Goal: Check status

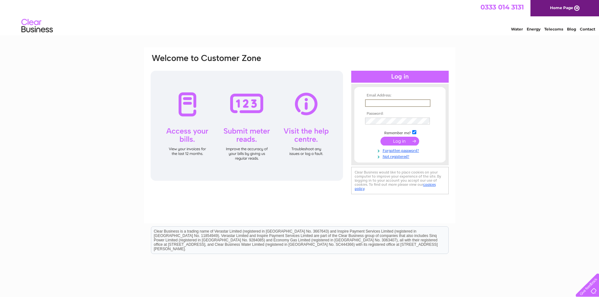
click at [399, 103] on input "text" at bounding box center [397, 103] width 65 height 8
type input "[EMAIL_ADDRESS][PERSON_NAME][DOMAIN_NAME]"
click at [411, 136] on td at bounding box center [399, 141] width 73 height 12
click at [405, 141] on input "submit" at bounding box center [399, 140] width 39 height 9
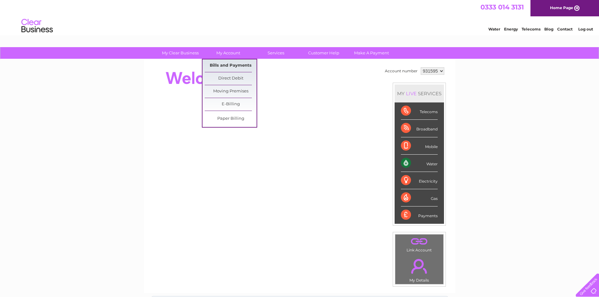
click at [232, 63] on link "Bills and Payments" at bounding box center [231, 65] width 52 height 13
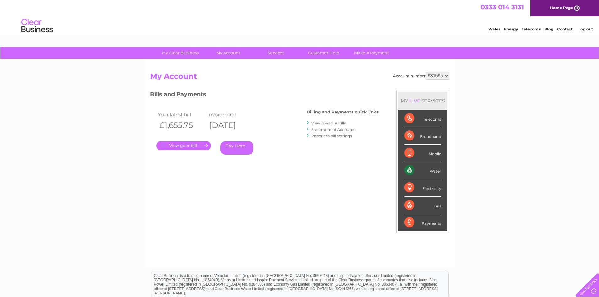
click at [184, 145] on link "." at bounding box center [183, 145] width 55 height 9
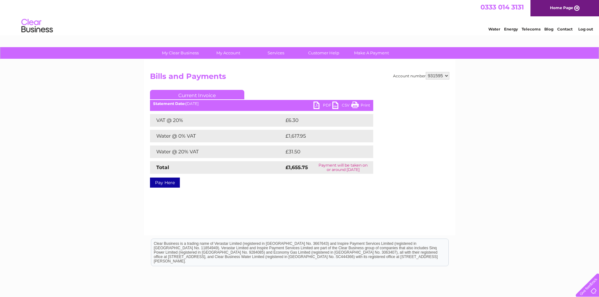
click at [317, 104] on link "PDF" at bounding box center [322, 105] width 19 height 9
